Goal: Task Accomplishment & Management: Use online tool/utility

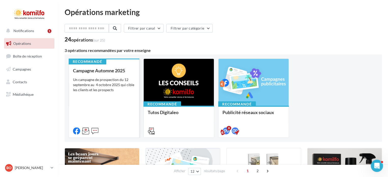
click at [98, 91] on div "Un campagne de prospection du 12 septembre au 4 octobre 2025 qui cible les clie…" at bounding box center [104, 84] width 62 height 15
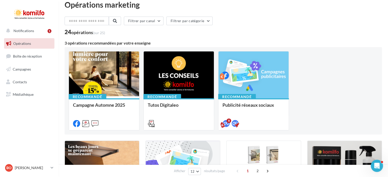
scroll to position [8, 0]
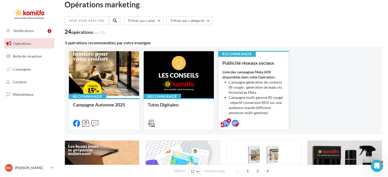
click at [247, 83] on li "Campagne génération de contacts (fil rouge) : génération de leads via formulair…" at bounding box center [257, 87] width 56 height 15
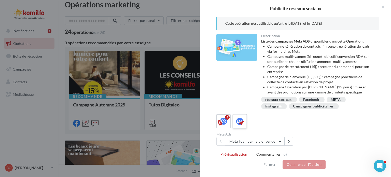
click at [234, 121] on label at bounding box center [239, 121] width 14 height 14
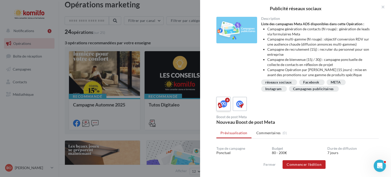
click at [221, 107] on icon at bounding box center [223, 103] width 7 height 7
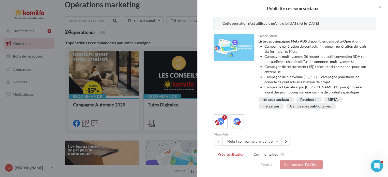
click at [43, 126] on div at bounding box center [194, 88] width 388 height 177
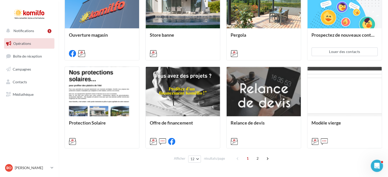
scroll to position [257, 0]
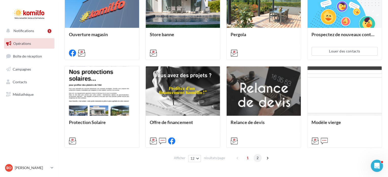
click at [258, 156] on span "2" at bounding box center [258, 158] width 8 height 8
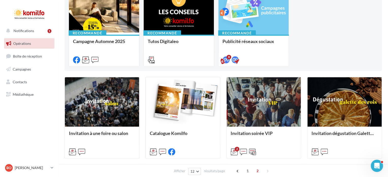
scroll to position [0, 0]
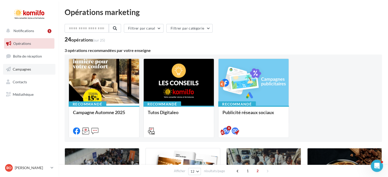
click at [21, 72] on link "Campagnes" at bounding box center [29, 69] width 52 height 11
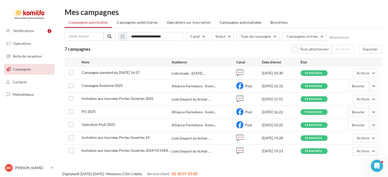
click at [19, 30] on span "Notifications" at bounding box center [23, 30] width 21 height 4
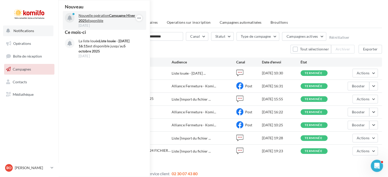
click at [109, 20] on p "Nouvelle opération Campagne Hiver 2025 disponible" at bounding box center [108, 18] width 59 height 10
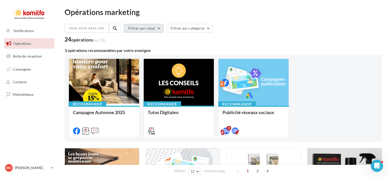
click at [137, 29] on button "Filtrer par canal" at bounding box center [144, 28] width 40 height 9
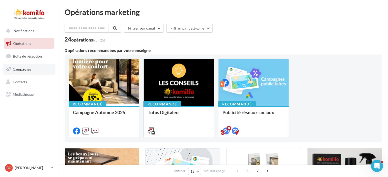
click at [19, 68] on span "Campagnes" at bounding box center [22, 69] width 18 height 4
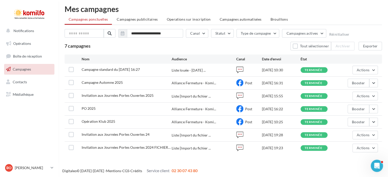
scroll to position [4, 0]
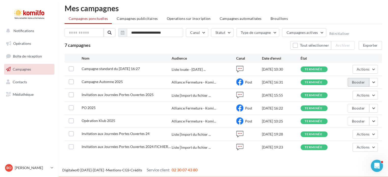
click at [363, 82] on button "Booster" at bounding box center [359, 82] width 22 height 9
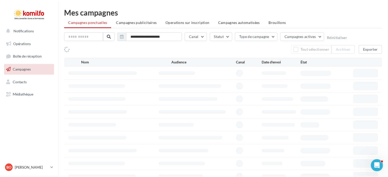
scroll to position [4, 0]
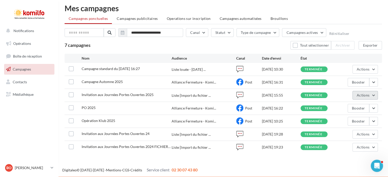
click at [370, 94] on button "Actions" at bounding box center [365, 95] width 25 height 9
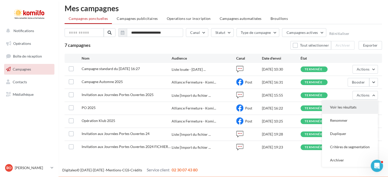
click at [366, 101] on button "Voir les résultats" at bounding box center [350, 106] width 56 height 13
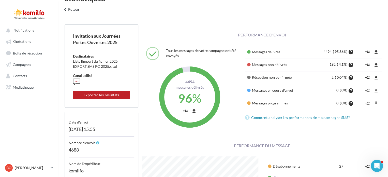
scroll to position [10, 0]
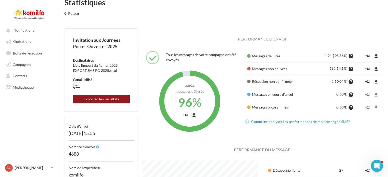
click at [99, 99] on button "Exporter les résultats" at bounding box center [101, 99] width 57 height 9
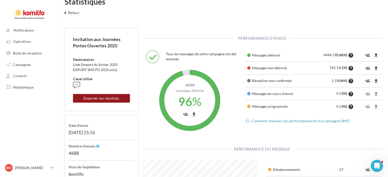
scroll to position [8, 0]
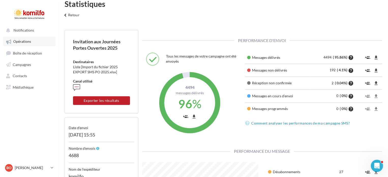
click at [18, 43] on span "Opérations" at bounding box center [22, 41] width 18 height 4
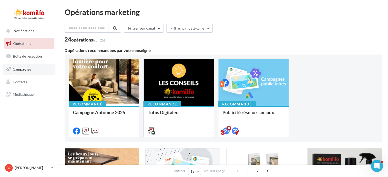
click at [24, 69] on span "Campagnes" at bounding box center [22, 69] width 18 height 4
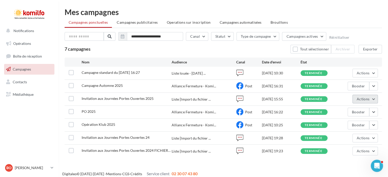
click at [362, 99] on span "Actions" at bounding box center [363, 99] width 13 height 4
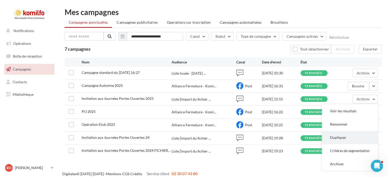
click at [339, 137] on button "Dupliquer" at bounding box center [350, 137] width 56 height 13
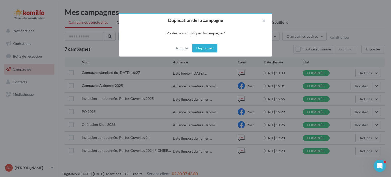
click at [204, 48] on button "Dupliquer" at bounding box center [204, 48] width 25 height 9
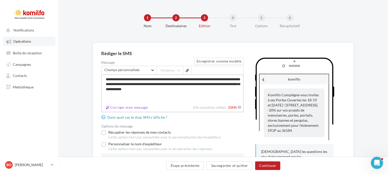
drag, startPoint x: 205, startPoint y: 90, endPoint x: 30, endPoint y: 45, distance: 181.2
click at [30, 45] on div "Notifications Opérations Boîte de réception Campagnes Contacts Mes cibles Média…" at bounding box center [194, 112] width 388 height 224
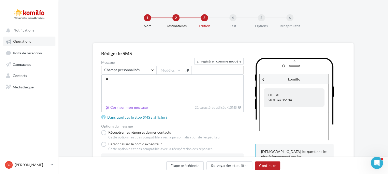
type textarea "*"
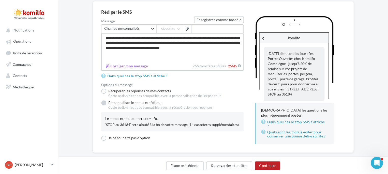
scroll to position [47, 0]
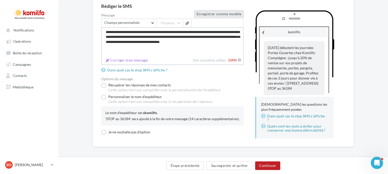
type textarea "**********"
click at [220, 15] on button "Enregistrer comme modèle" at bounding box center [218, 14] width 49 height 7
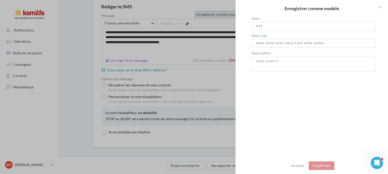
scroll to position [44, 0]
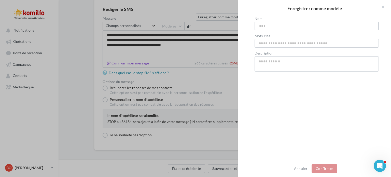
click at [278, 26] on input "Nom" at bounding box center [316, 26] width 124 height 9
type input "*******"
click at [329, 171] on button "Confirmer" at bounding box center [324, 168] width 26 height 9
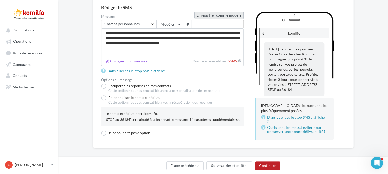
scroll to position [47, 0]
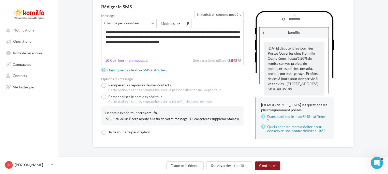
click at [264, 168] on button "Continuer" at bounding box center [267, 166] width 25 height 9
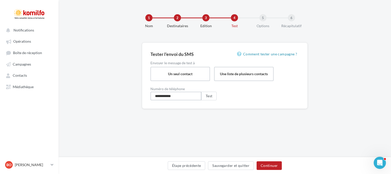
drag, startPoint x: 188, startPoint y: 94, endPoint x: 129, endPoint y: 84, distance: 60.3
click at [129, 84] on div "**********" at bounding box center [225, 84] width 332 height 82
type input "**********"
click at [194, 164] on button "Étape précédente" at bounding box center [187, 166] width 38 height 9
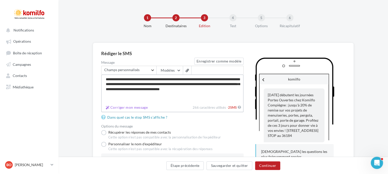
click at [217, 79] on textarea "**********" at bounding box center [172, 89] width 142 height 29
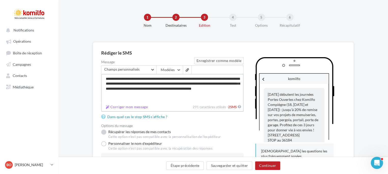
scroll to position [1, 0]
type textarea "**********"
click at [264, 166] on button "Continuer" at bounding box center [267, 166] width 25 height 9
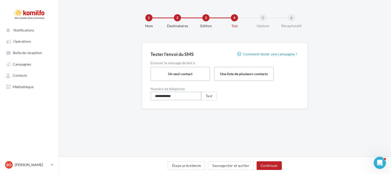
drag, startPoint x: 163, startPoint y: 96, endPoint x: 198, endPoint y: 102, distance: 36.0
click at [198, 102] on div "**********" at bounding box center [224, 76] width 165 height 66
click at [213, 97] on button "Test" at bounding box center [208, 96] width 15 height 9
drag, startPoint x: 161, startPoint y: 95, endPoint x: 193, endPoint y: 108, distance: 34.3
click at [193, 108] on div "**********" at bounding box center [224, 76] width 165 height 66
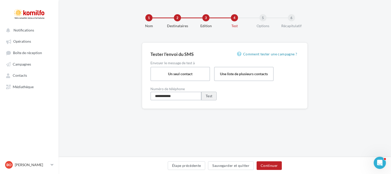
type input "**********"
click at [210, 97] on button "Test" at bounding box center [208, 96] width 15 height 9
click at [177, 165] on button "Étape précédente" at bounding box center [187, 166] width 38 height 9
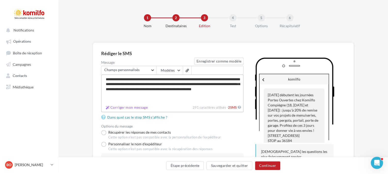
click at [221, 84] on textarea "**********" at bounding box center [172, 89] width 142 height 29
drag, startPoint x: 171, startPoint y: 93, endPoint x: 90, endPoint y: 78, distance: 83.3
click at [90, 78] on div "**********" at bounding box center [224, 127] width 330 height 168
type textarea "**********"
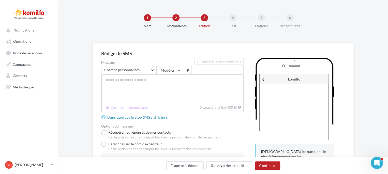
click at [132, 84] on textarea "Message" at bounding box center [172, 89] width 142 height 29
paste textarea "**********"
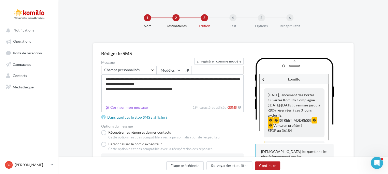
click at [158, 89] on textarea "**********" at bounding box center [172, 89] width 142 height 29
click at [111, 89] on textarea "**********" at bounding box center [172, 89] width 142 height 29
click at [139, 90] on textarea "**********" at bounding box center [172, 89] width 142 height 29
click at [126, 85] on textarea "**********" at bounding box center [172, 89] width 142 height 29
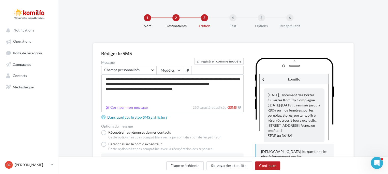
click at [211, 83] on textarea "**********" at bounding box center [172, 89] width 142 height 29
type textarea "**********"
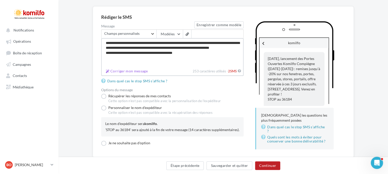
scroll to position [47, 0]
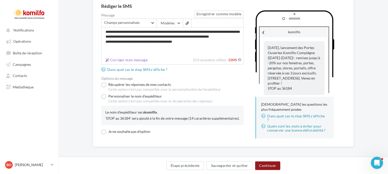
drag, startPoint x: 270, startPoint y: 168, endPoint x: 107, endPoint y: 34, distance: 211.7
click at [270, 168] on button "Continuer" at bounding box center [267, 166] width 25 height 9
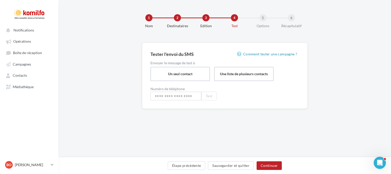
type input "**********"
click at [270, 167] on button "Continuer" at bounding box center [268, 166] width 25 height 9
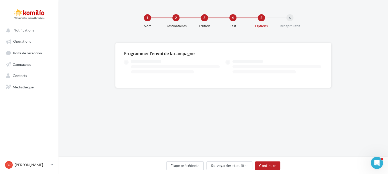
type input "****"
type input "*"
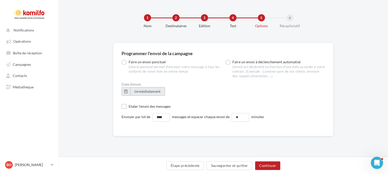
click at [158, 93] on span "immédiatement" at bounding box center [148, 91] width 26 height 4
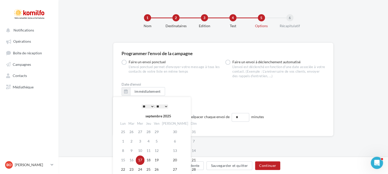
click at [143, 160] on td "17" at bounding box center [140, 160] width 9 height 9
click at [220, 105] on div "Etaler l'envoi des messages" at bounding box center [223, 106] width 203 height 5
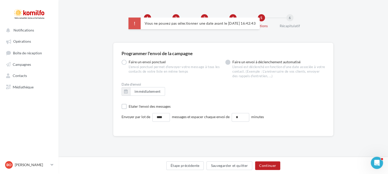
click at [229, 63] on label "Faire un envoi à déclenchement automatisé L'envoi est déclenché en fonction d'u…" at bounding box center [275, 69] width 100 height 19
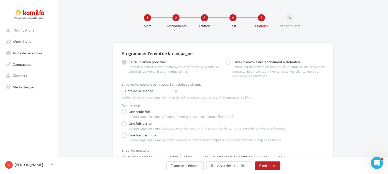
click at [125, 65] on label "Faire un envoi ponctuel L'envoi ponctuel permet d'envoyer votre message à tous …" at bounding box center [172, 67] width 100 height 14
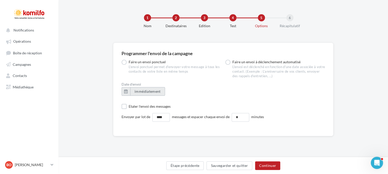
click at [146, 93] on span "immédiatement" at bounding box center [148, 91] width 26 height 4
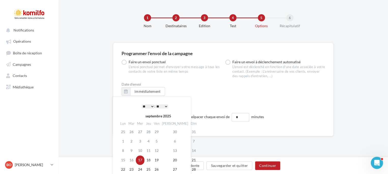
click at [208, 86] on div "Date d'envoi" at bounding box center [223, 85] width 203 height 4
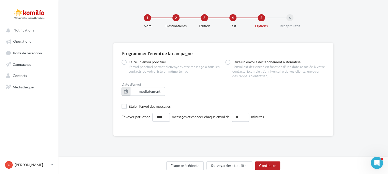
click at [122, 92] on button "button" at bounding box center [126, 91] width 9 height 9
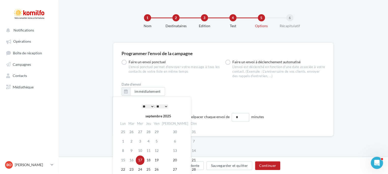
click at [214, 95] on div "Date d'envoi immédiatement" at bounding box center [223, 91] width 203 height 17
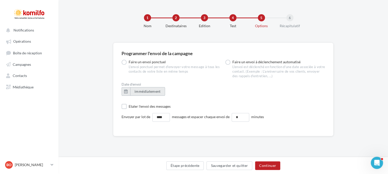
click at [141, 95] on button "immédiatement" at bounding box center [147, 91] width 35 height 9
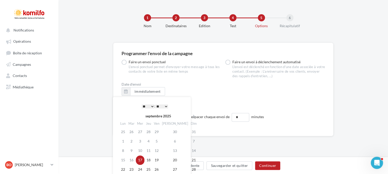
click at [151, 105] on select "* * * * * * * * * * ** ** ** ** ** ** ** ** ** ** ** ** ** **" at bounding box center [148, 107] width 13 height 4
click at [159, 108] on select "** ** ** ** ** **" at bounding box center [161, 107] width 13 height 4
click at [220, 97] on div "Date d'envoi immédiatement" at bounding box center [223, 91] width 203 height 17
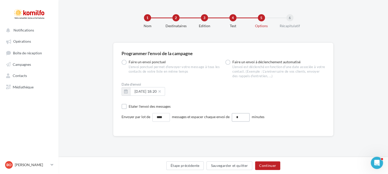
click at [241, 116] on input "*" at bounding box center [241, 117] width 18 height 9
type input "*"
click at [269, 168] on button "Continuer" at bounding box center [267, 166] width 25 height 9
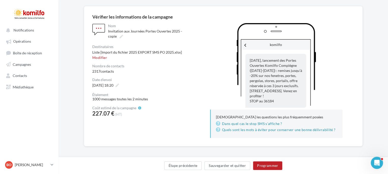
scroll to position [39, 0]
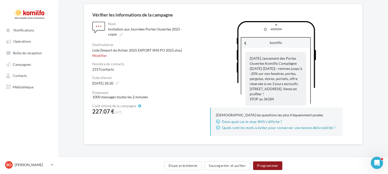
click at [260, 167] on button "Programmer" at bounding box center [268, 166] width 30 height 9
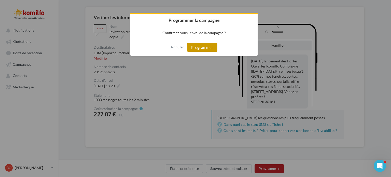
click at [200, 48] on button "Programmer" at bounding box center [202, 47] width 30 height 9
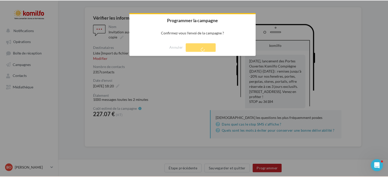
scroll to position [8, 0]
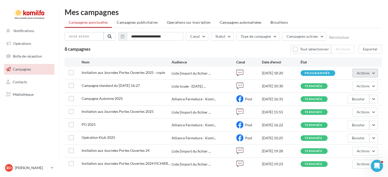
click at [367, 72] on span "Actions" at bounding box center [363, 73] width 13 height 4
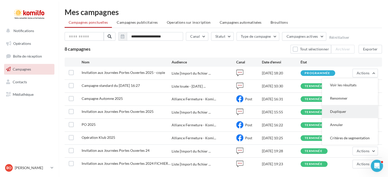
click at [344, 112] on button "Dupliquer" at bounding box center [350, 111] width 56 height 13
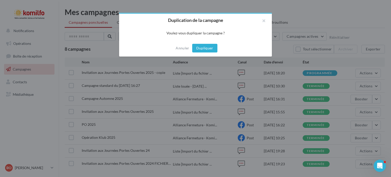
click at [199, 50] on button "Dupliquer" at bounding box center [204, 48] width 25 height 9
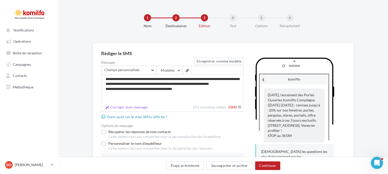
click at [175, 18] on div "2" at bounding box center [175, 17] width 7 height 7
click at [175, 25] on div "Destinataires" at bounding box center [176, 25] width 33 height 5
click at [178, 170] on div "Étape précédente Sauvegarder et quitter Continuer" at bounding box center [224, 167] width 322 height 11
click at [182, 164] on button "Étape précédente" at bounding box center [185, 166] width 38 height 9
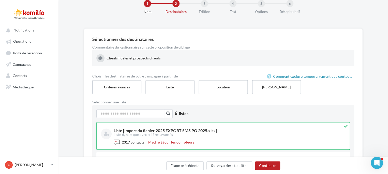
scroll to position [30, 0]
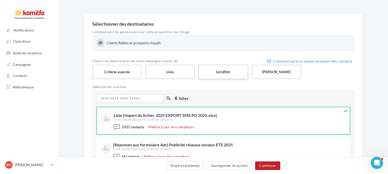
click at [231, 75] on label "Location" at bounding box center [223, 72] width 50 height 14
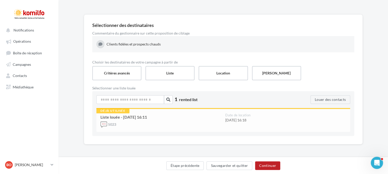
click at [186, 126] on div "5023" at bounding box center [160, 125] width 121 height 8
click at [316, 97] on button "Louer des contacts" at bounding box center [331, 99] width 40 height 9
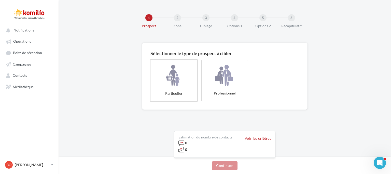
click at [173, 85] on label "Particulier" at bounding box center [174, 80] width 48 height 42
click at [225, 165] on button "Continuer" at bounding box center [224, 166] width 25 height 9
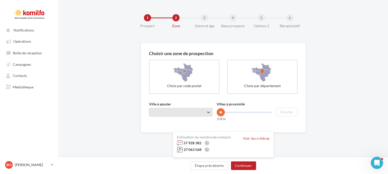
click at [177, 112] on span "Taper le début d'un code postal ou d'une ville ..." at bounding box center [181, 112] width 64 height 9
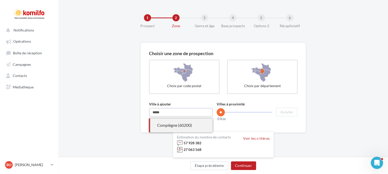
type input "*****"
click at [203, 125] on div "Compiègne (60200)" at bounding box center [180, 126] width 47 height 6
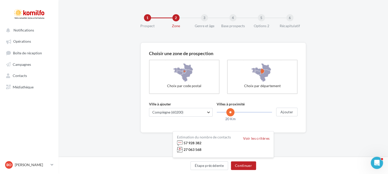
drag, startPoint x: 219, startPoint y: 110, endPoint x: 230, endPoint y: 111, distance: 10.9
click at [230, 111] on span at bounding box center [230, 112] width 8 height 8
click at [278, 112] on button "Ajouter" at bounding box center [286, 112] width 21 height 9
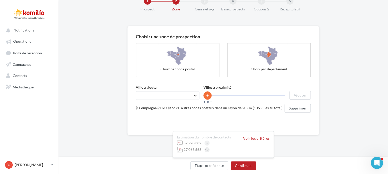
scroll to position [24, 0]
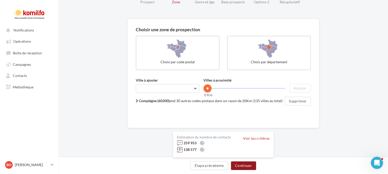
click at [242, 166] on button "Continuer" at bounding box center [243, 166] width 25 height 9
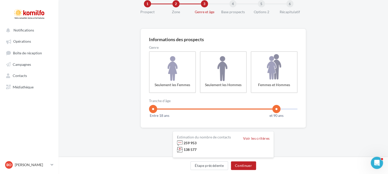
scroll to position [14, 0]
click at [240, 167] on button "Continuer" at bounding box center [243, 166] width 25 height 9
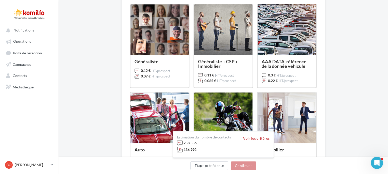
scroll to position [45, 0]
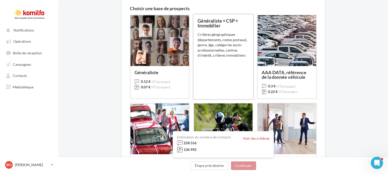
click at [200, 46] on div "Critères géographiques (départements, codes postaux), genre, âge, catégories so…" at bounding box center [223, 45] width 51 height 26
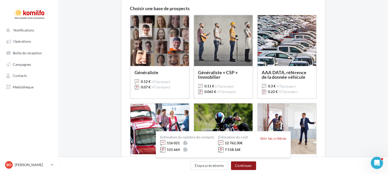
click at [242, 166] on button "Continuer" at bounding box center [243, 166] width 25 height 9
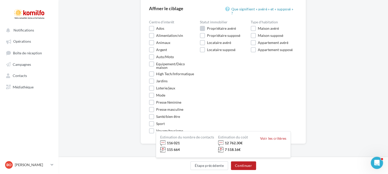
click at [200, 26] on label "Propriétaire avéré" at bounding box center [218, 28] width 36 height 5
click at [255, 26] on label "Maison avéré" at bounding box center [265, 28] width 28 height 5
click at [253, 40] on label "Appartement avéré" at bounding box center [270, 42] width 38 height 5
click at [150, 62] on label "Equipement/Déco maison" at bounding box center [172, 66] width 47 height 8
click at [151, 62] on label "Equipement/Déco maison" at bounding box center [172, 66] width 47 height 8
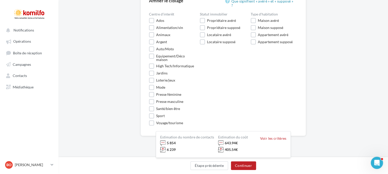
scroll to position [59, 0]
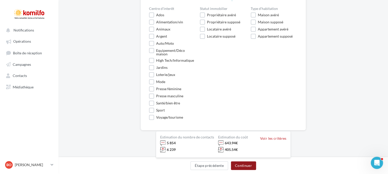
click at [239, 167] on button "Continuer" at bounding box center [243, 166] width 25 height 9
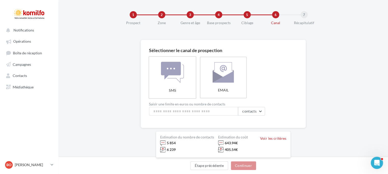
click at [155, 84] on label "SMS" at bounding box center [173, 77] width 48 height 42
click at [178, 110] on input at bounding box center [193, 111] width 89 height 9
type input "*"
click at [124, 110] on div "Sélectionner le canal de prospection SMS EMAIL Saisir une limite en euros ou no…" at bounding box center [224, 100] width 330 height 121
drag, startPoint x: 160, startPoint y: 114, endPoint x: 118, endPoint y: 106, distance: 43.0
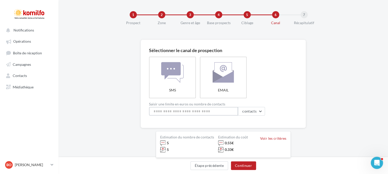
click at [118, 106] on div "Sélectionner le canal de prospection SMS EMAIL Saisir une limite en euros ou no…" at bounding box center [224, 100] width 330 height 121
click at [205, 81] on label "EMAIL" at bounding box center [223, 77] width 48 height 42
click at [169, 83] on label "SMS" at bounding box center [173, 77] width 48 height 42
click at [206, 167] on button "Étape précédente" at bounding box center [210, 166] width 38 height 9
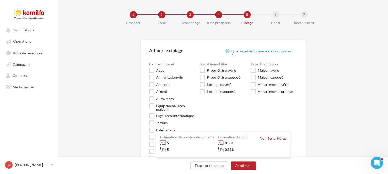
click at [256, 103] on div "Centre d'interêt Vous pouvez sélectionner des centres d'intérêt Ados Alimentati…" at bounding box center [225, 119] width 153 height 115
click at [261, 137] on button "Voir les critères" at bounding box center [273, 139] width 26 height 4
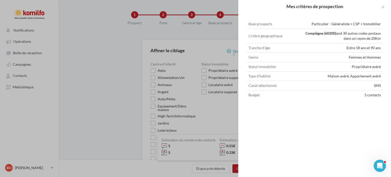
click at [351, 49] on td "Entre 18 ans et 90 ans" at bounding box center [343, 47] width 80 height 9
click at [383, 4] on button at bounding box center [380, 7] width 20 height 15
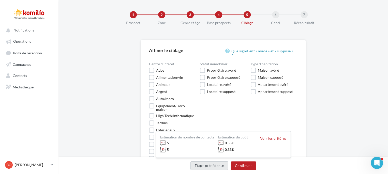
click at [213, 168] on button "Étape précédente" at bounding box center [210, 166] width 38 height 9
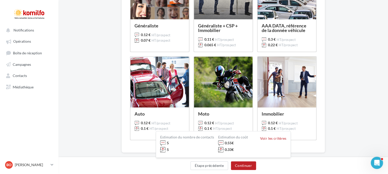
scroll to position [92, 0]
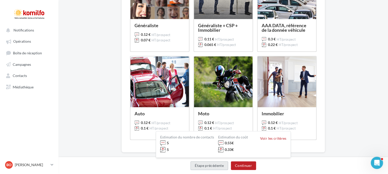
click at [213, 168] on button "Étape précédente" at bounding box center [210, 166] width 38 height 9
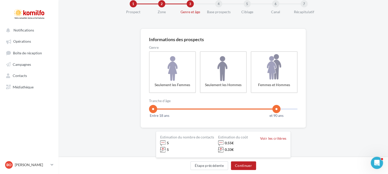
scroll to position [14, 0]
drag, startPoint x: 152, startPoint y: 110, endPoint x: 170, endPoint y: 114, distance: 18.2
click at [170, 110] on rzslider "18 100 Entre 28 ans et 90 ans" at bounding box center [223, 109] width 149 height 1
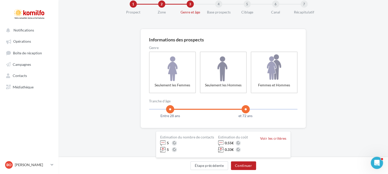
drag, startPoint x: 277, startPoint y: 112, endPoint x: 246, endPoint y: 109, distance: 31.1
click at [246, 109] on span at bounding box center [246, 109] width 8 height 8
click at [243, 169] on button "Continuer" at bounding box center [243, 166] width 25 height 9
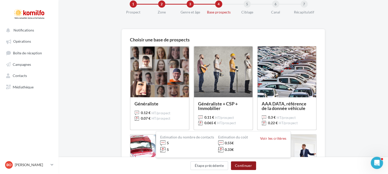
click at [243, 169] on button "Continuer" at bounding box center [243, 166] width 25 height 9
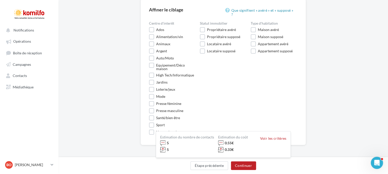
scroll to position [59, 0]
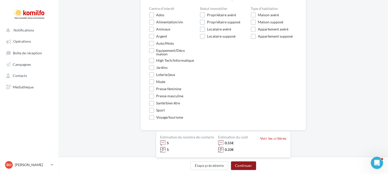
click at [247, 164] on button "Continuer" at bounding box center [243, 166] width 25 height 9
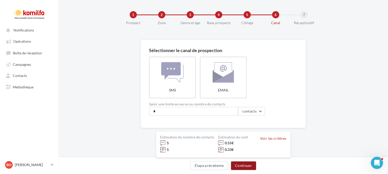
click at [247, 164] on button "Continuer" at bounding box center [243, 166] width 25 height 9
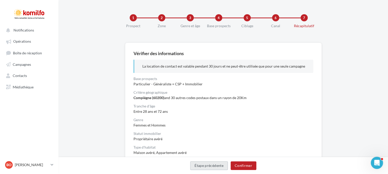
click at [208, 166] on button "Étape précédente" at bounding box center [209, 166] width 38 height 9
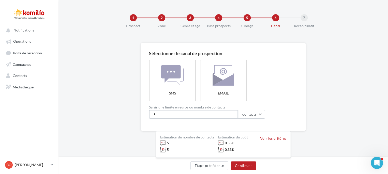
click at [163, 110] on input "*" at bounding box center [193, 114] width 89 height 9
click at [315, 79] on div "Sélectionner le canal de prospection SMS EMAIL Saisir une limite en euros ou no…" at bounding box center [224, 103] width 330 height 121
click at [247, 164] on button "Continuer" at bounding box center [243, 166] width 25 height 9
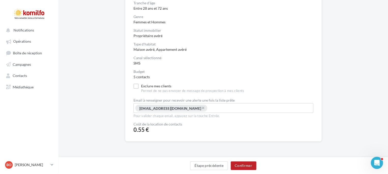
scroll to position [106, 0]
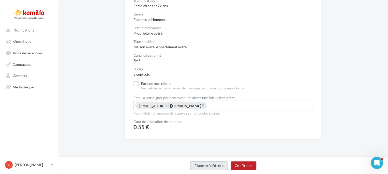
click at [206, 164] on button "Étape précédente" at bounding box center [209, 166] width 38 height 9
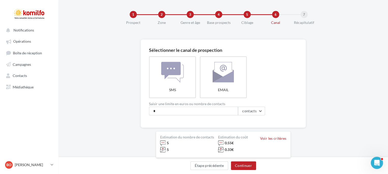
scroll to position [3, 0]
click at [253, 111] on span "contacts" at bounding box center [249, 111] width 14 height 4
click at [245, 121] on button "Limiter le coût" at bounding box center [233, 124] width 64 height 13
drag, startPoint x: 175, startPoint y: 113, endPoint x: 133, endPoint y: 108, distance: 41.7
click at [133, 108] on div "Sélectionner le canal de prospection SMS EMAIL Saisir une limite en euros ou no…" at bounding box center [224, 100] width 330 height 121
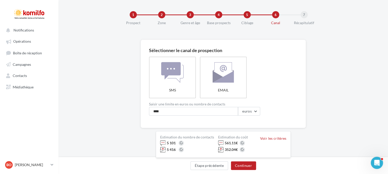
click at [308, 110] on div "Sélectionner le canal de prospection SMS EMAIL Saisir une limite en euros ou no…" at bounding box center [224, 100] width 330 height 121
drag, startPoint x: 161, startPoint y: 111, endPoint x: 95, endPoint y: 110, distance: 66.7
click at [95, 110] on div "Sélectionner le canal de prospection SMS EMAIL Saisir une limite en euros ou no…" at bounding box center [224, 100] width 330 height 121
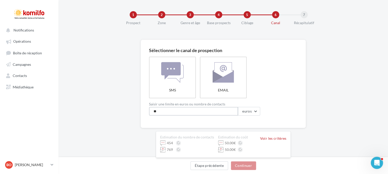
type input "***"
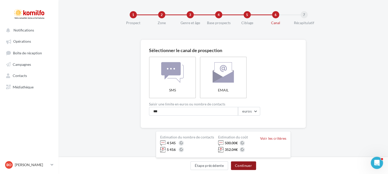
click at [239, 165] on button "Continuer" at bounding box center [243, 166] width 25 height 9
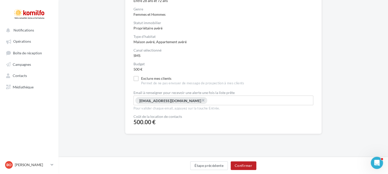
scroll to position [117, 0]
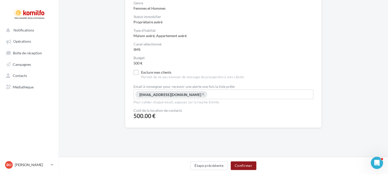
click at [246, 166] on button "Confirmer" at bounding box center [244, 166] width 26 height 9
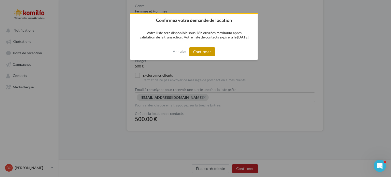
click at [197, 50] on button "Confirmer" at bounding box center [202, 51] width 26 height 9
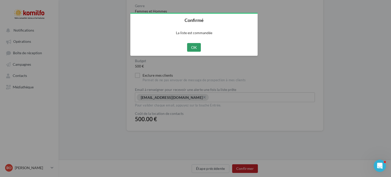
click at [195, 46] on button "OK" at bounding box center [194, 47] width 14 height 9
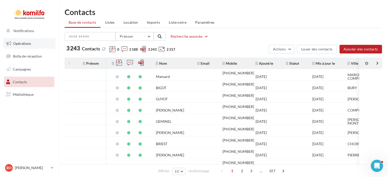
click at [28, 43] on span "Opérations" at bounding box center [22, 43] width 18 height 4
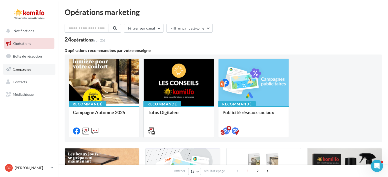
click at [30, 67] on span "Campagnes" at bounding box center [22, 69] width 18 height 4
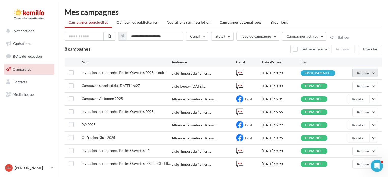
click at [365, 70] on button "Actions" at bounding box center [365, 73] width 25 height 9
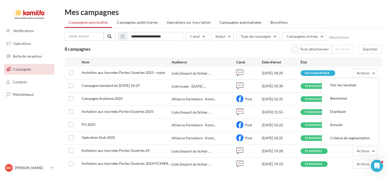
click at [213, 48] on div "8 campagnes Tout sélectionner Archiver Exporter" at bounding box center [223, 49] width 317 height 9
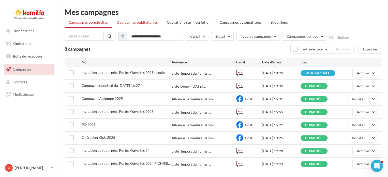
click at [136, 25] on li "Campagnes publicitaires" at bounding box center [137, 22] width 49 height 9
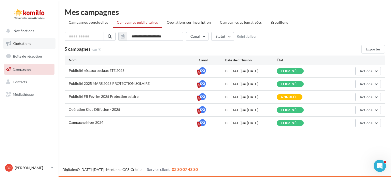
click at [22, 47] on link "Opérations" at bounding box center [29, 43] width 52 height 11
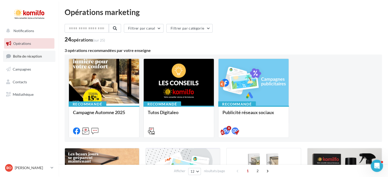
click at [34, 58] on link "Boîte de réception" at bounding box center [29, 56] width 52 height 11
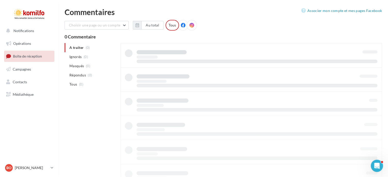
click at [27, 66] on link "Campagnes" at bounding box center [29, 69] width 52 height 11
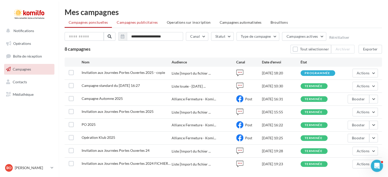
click at [134, 24] on span "Campagnes publicitaires" at bounding box center [137, 22] width 41 height 4
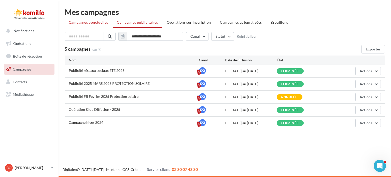
click at [81, 26] on li "Campagnes ponctuelles" at bounding box center [88, 22] width 47 height 9
